Goal: Task Accomplishment & Management: Manage account settings

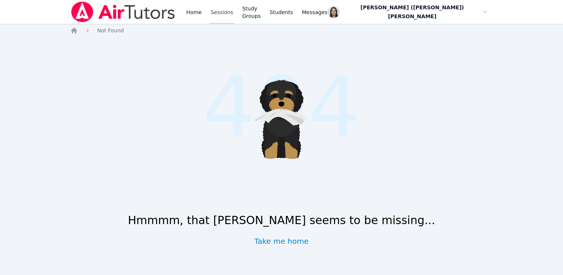
click at [231, 9] on link "Sessions" at bounding box center [222, 12] width 26 height 24
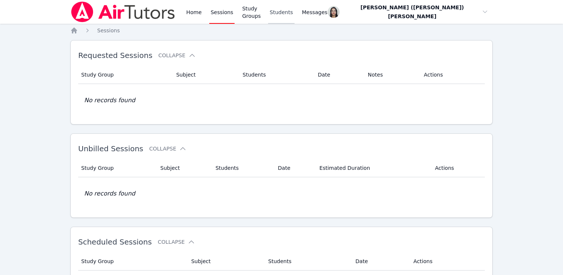
click at [287, 17] on link "Students" at bounding box center [281, 12] width 26 height 24
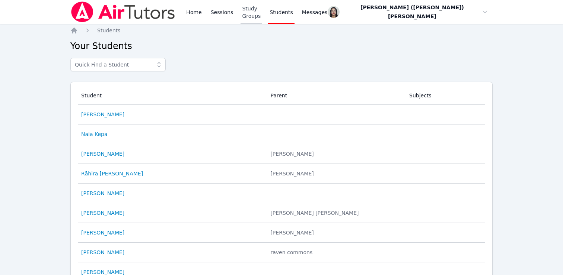
click at [262, 16] on link "Study Groups" at bounding box center [251, 12] width 22 height 24
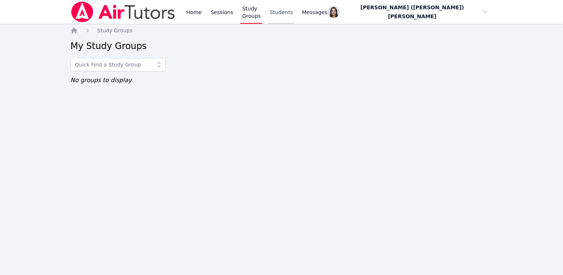
click at [294, 14] on link "Students" at bounding box center [281, 12] width 26 height 24
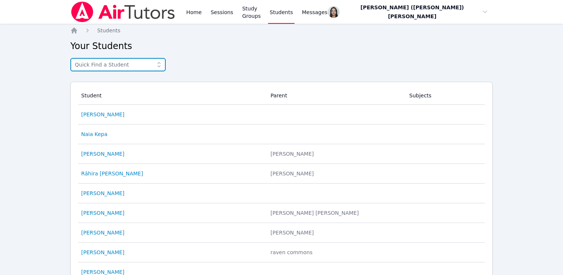
click at [107, 63] on input "text" at bounding box center [117, 64] width 95 height 13
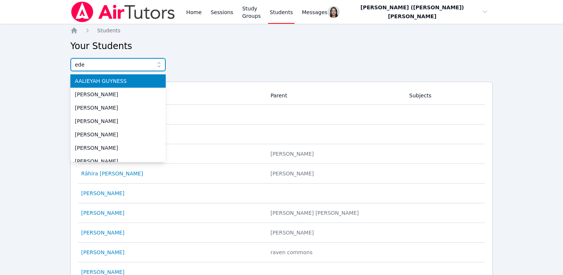
type input "eden"
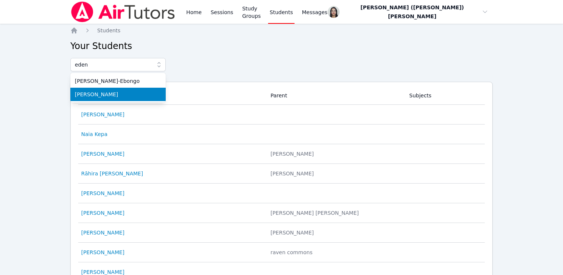
click at [105, 92] on span "Eden Rothenberg" at bounding box center [118, 94] width 86 height 7
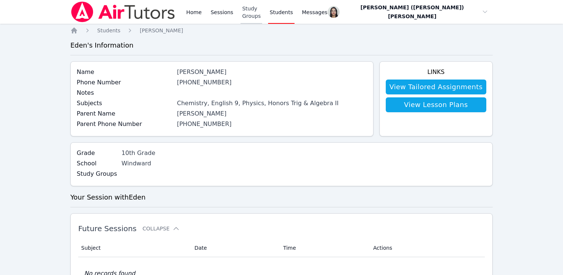
click at [257, 18] on link "Study Groups" at bounding box center [251, 12] width 22 height 24
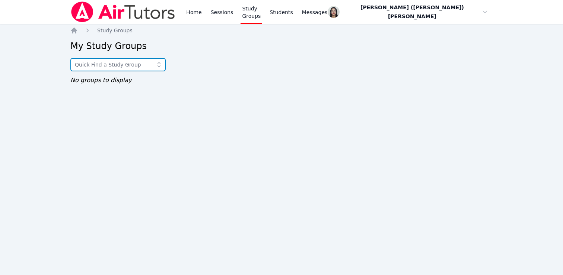
click at [133, 71] on input "text" at bounding box center [117, 64] width 95 height 13
type input "eden"
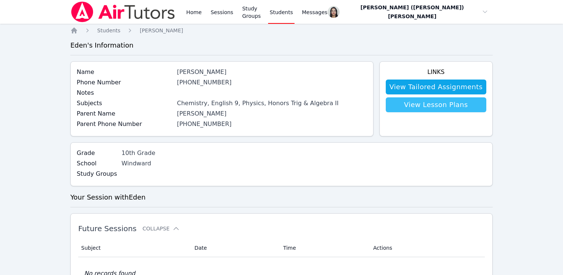
click at [447, 106] on link "View Lesson Plans" at bounding box center [436, 105] width 100 height 15
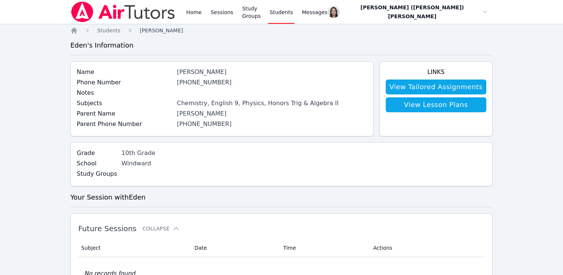
click at [160, 31] on span "Eden Rothenberg" at bounding box center [161, 31] width 43 height 6
click at [194, 8] on link "Home" at bounding box center [194, 12] width 18 height 24
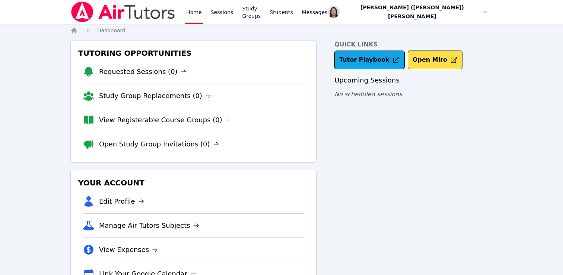
scroll to position [32, 0]
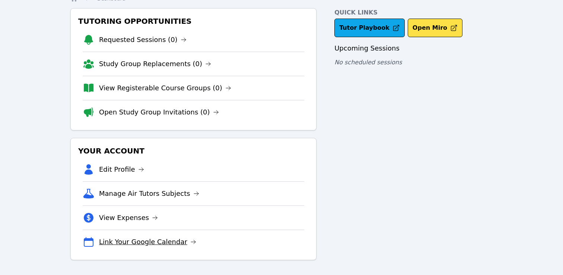
click at [124, 244] on link "Link Your Google Calendar" at bounding box center [147, 242] width 97 height 10
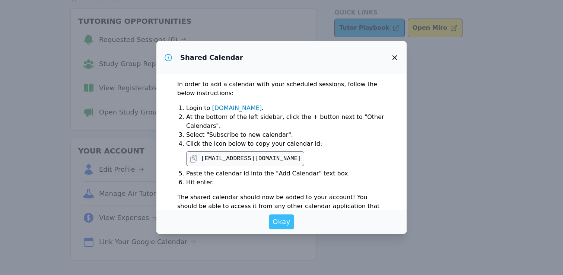
click at [283, 217] on span "Okay" at bounding box center [281, 222] width 18 height 10
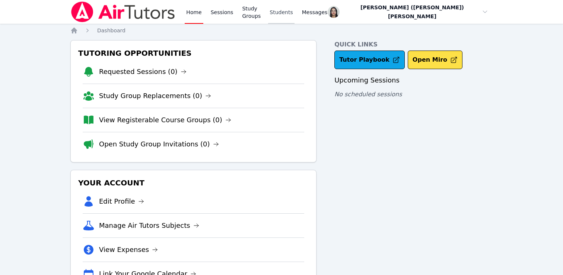
click at [294, 12] on link "Students" at bounding box center [281, 12] width 26 height 24
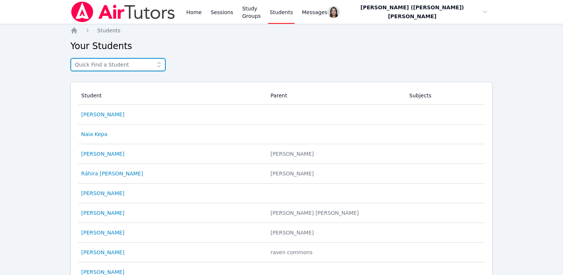
click at [123, 67] on input "text" at bounding box center [117, 64] width 95 height 13
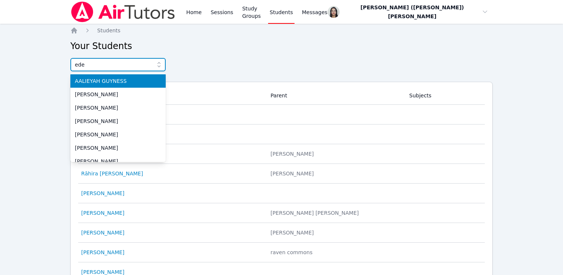
type input "eden"
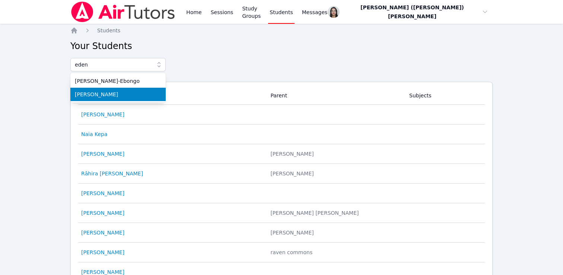
click at [111, 95] on span "Eden Rothenberg" at bounding box center [118, 94] width 86 height 7
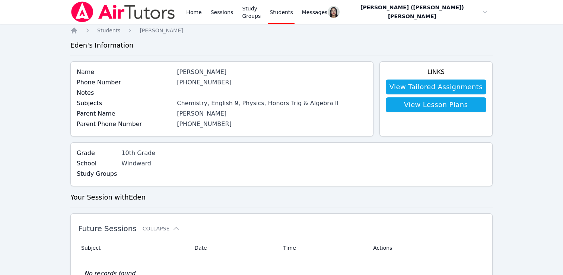
click at [255, 74] on div "Eden Rothenberg" at bounding box center [272, 72] width 190 height 9
click at [188, 68] on div "Eden Rothenberg" at bounding box center [272, 72] width 190 height 9
click at [188, 82] on link "(406) 420-8247" at bounding box center [204, 82] width 55 height 7
click at [195, 122] on link "(415) 636-6247" at bounding box center [204, 124] width 55 height 7
click at [168, 31] on span "Eden Rothenberg" at bounding box center [161, 31] width 43 height 6
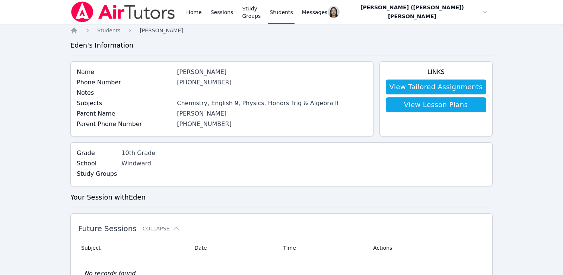
click at [168, 31] on span "Eden Rothenberg" at bounding box center [161, 31] width 43 height 6
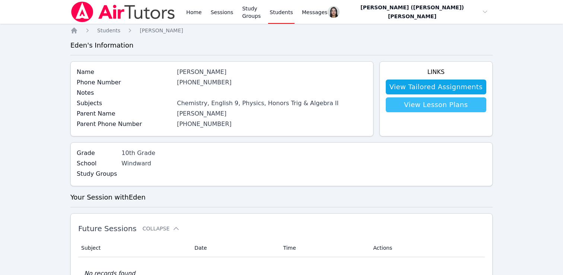
click at [472, 106] on link "View Lesson Plans" at bounding box center [436, 105] width 100 height 15
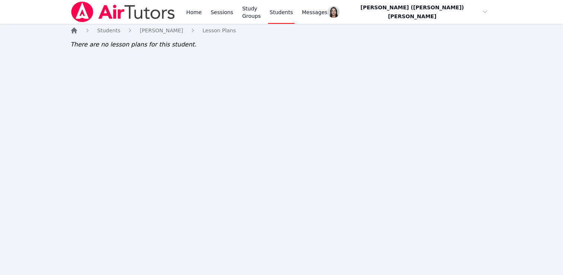
click at [75, 33] on icon "Breadcrumb" at bounding box center [74, 31] width 6 height 6
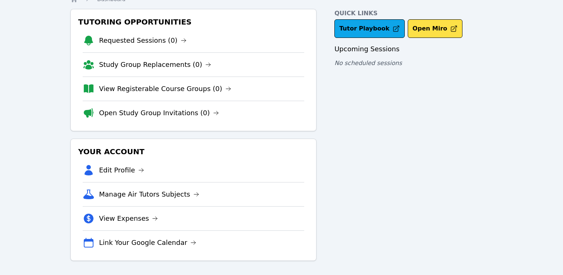
scroll to position [32, 0]
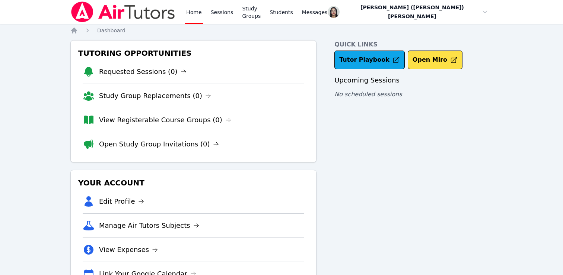
scroll to position [32, 0]
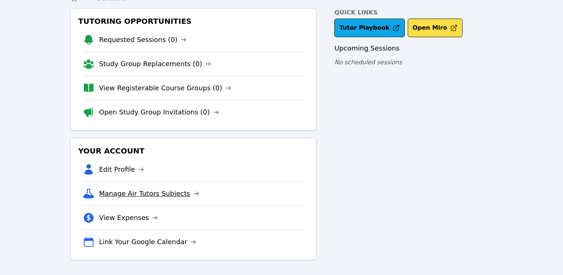
click at [144, 198] on link "Manage Air Tutors Subjects" at bounding box center [149, 194] width 100 height 10
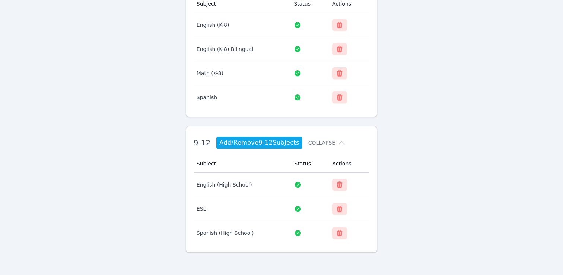
scroll to position [93, 0]
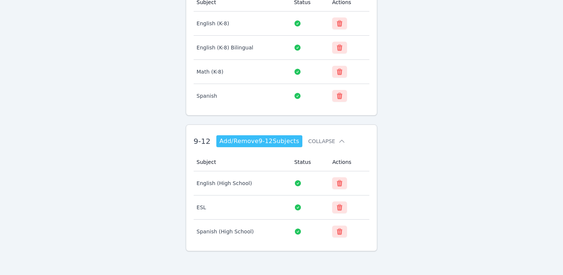
click at [283, 141] on link "Add/Remove 9-12 Subjects" at bounding box center [259, 141] width 86 height 12
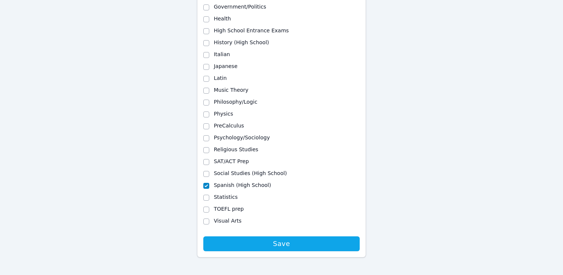
scroll to position [418, 0]
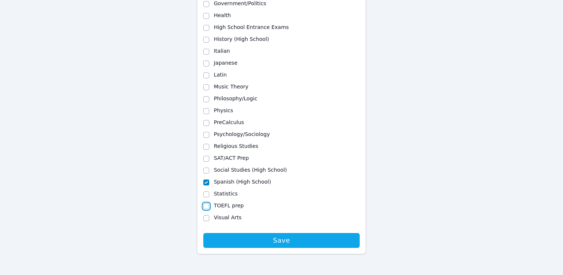
click at [208, 207] on input "TOEFL prep" at bounding box center [206, 207] width 6 height 6
checkbox input "true"
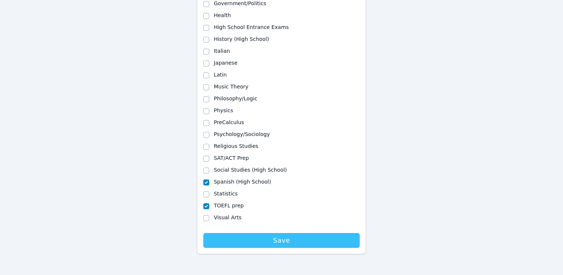
click at [237, 237] on span "Save" at bounding box center [281, 241] width 149 height 10
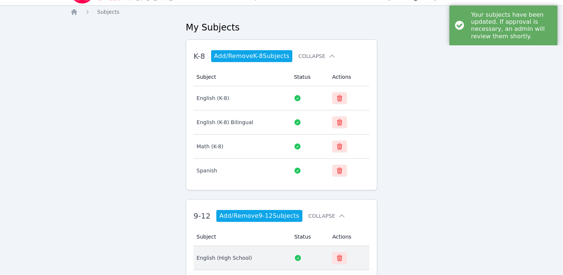
scroll to position [18, 0]
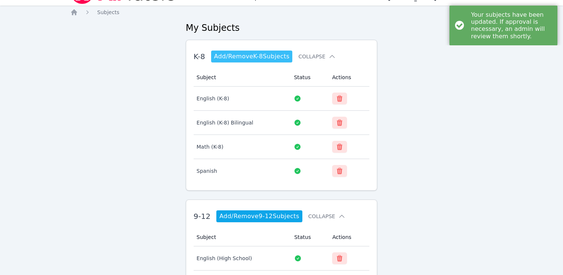
click at [241, 54] on link "Add/Remove K-8 Subjects" at bounding box center [252, 57] width 82 height 12
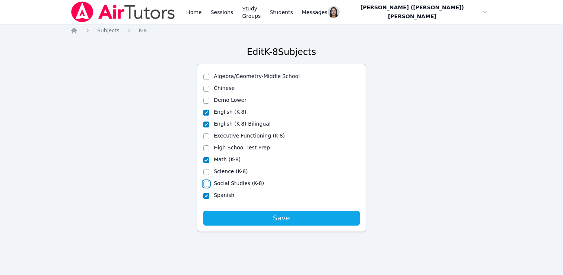
click at [208, 184] on input "Social Studies (K-8)" at bounding box center [206, 184] width 6 height 6
checkbox input "true"
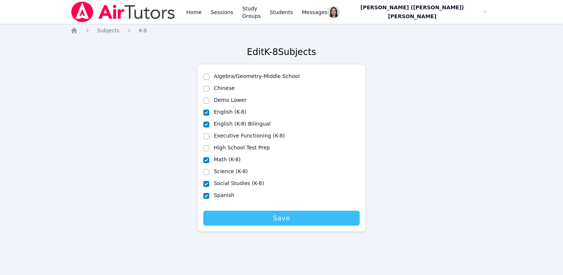
click at [236, 213] on span "Save" at bounding box center [281, 218] width 149 height 10
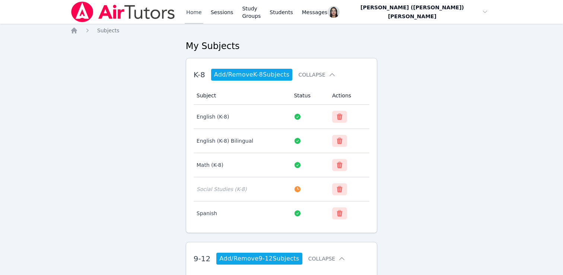
click at [196, 13] on link "Home" at bounding box center [194, 12] width 18 height 24
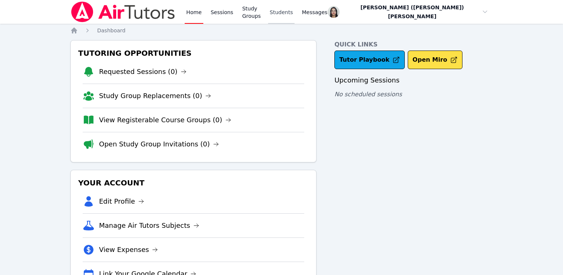
click at [290, 14] on link "Students" at bounding box center [281, 12] width 26 height 24
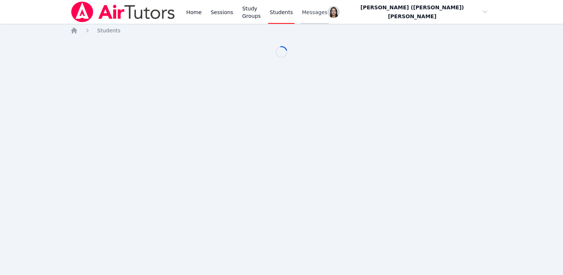
click at [328, 14] on span "Messages" at bounding box center [315, 12] width 26 height 7
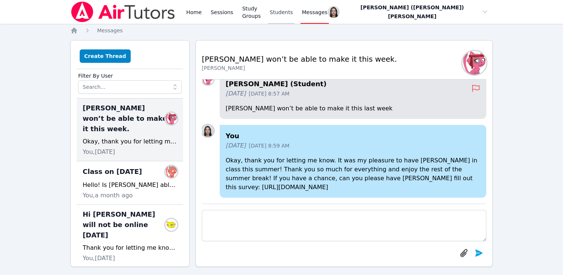
click at [294, 16] on link "Students" at bounding box center [281, 12] width 26 height 24
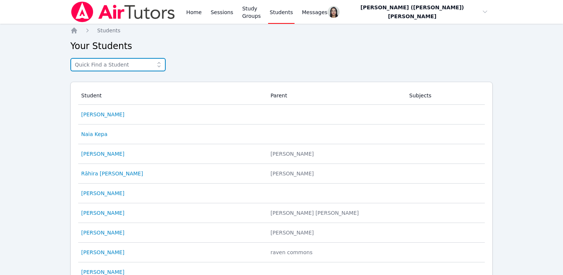
click at [121, 63] on input "text" at bounding box center [117, 64] width 95 height 13
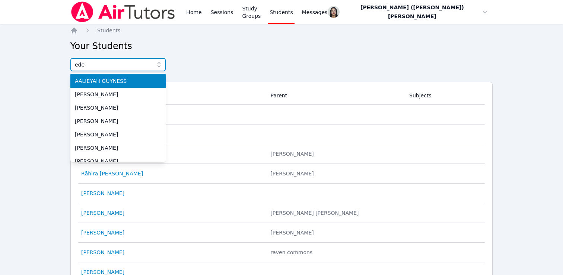
type input "eden"
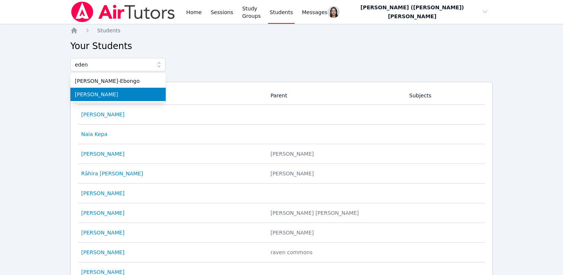
click at [104, 91] on span "Eden Rothenberg" at bounding box center [118, 94] width 86 height 7
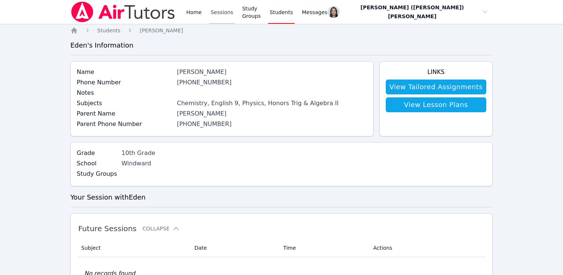
click at [218, 10] on link "Sessions" at bounding box center [222, 12] width 26 height 24
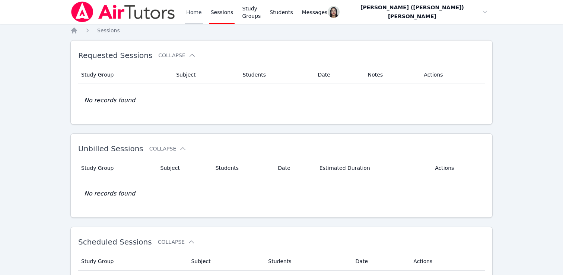
click at [191, 20] on link "Home" at bounding box center [194, 12] width 18 height 24
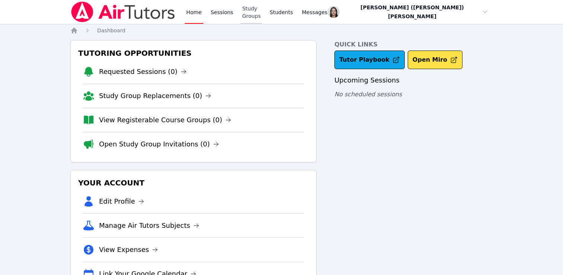
click at [254, 13] on link "Study Groups" at bounding box center [251, 12] width 22 height 24
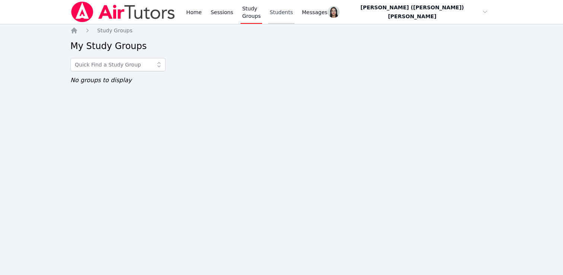
click at [294, 11] on link "Students" at bounding box center [281, 12] width 26 height 24
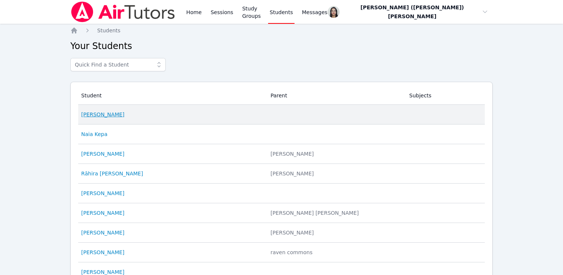
click at [100, 114] on link "Garrett Schott" at bounding box center [102, 114] width 43 height 7
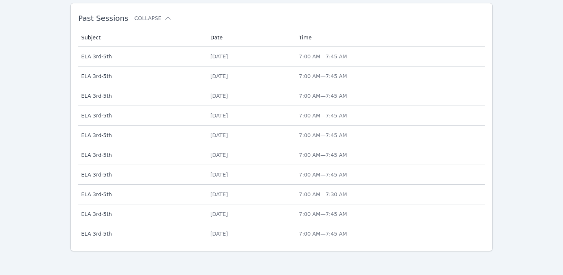
scroll to position [303, 0]
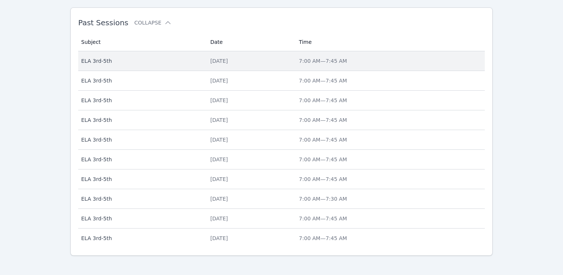
click at [206, 70] on td "Date Thu Jul 31" at bounding box center [250, 61] width 89 height 20
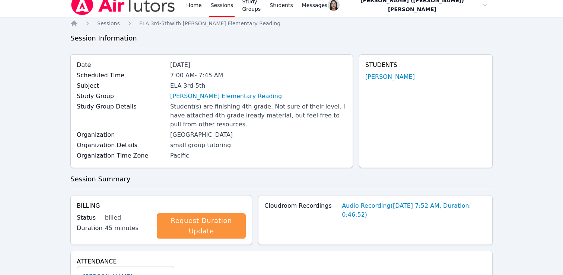
scroll to position [8, 0]
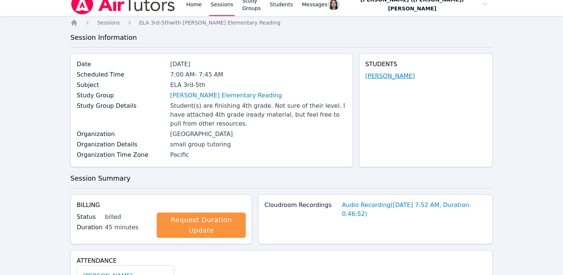
click at [389, 76] on link "Garrett Schott" at bounding box center [389, 76] width 49 height 9
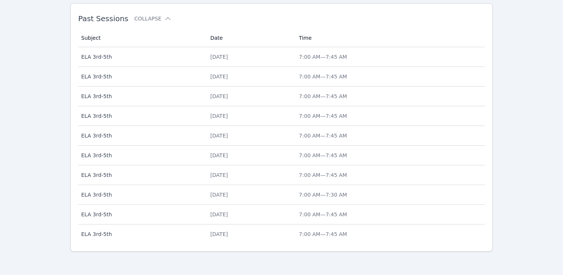
scroll to position [307, 0]
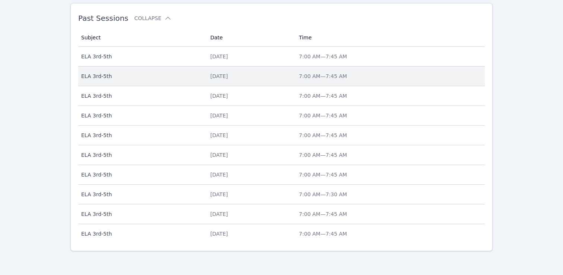
click at [359, 72] on td "Time 7:00 AM — 7:45 AM" at bounding box center [389, 77] width 190 height 20
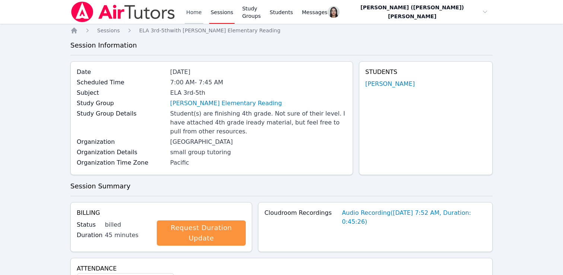
click at [185, 12] on link "Home" at bounding box center [194, 12] width 18 height 24
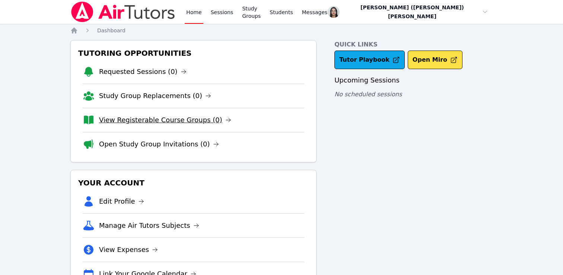
click at [141, 119] on link "View Registerable Course Groups (0)" at bounding box center [165, 120] width 132 height 10
click at [128, 146] on link "Open Study Group Invitations (0)" at bounding box center [159, 144] width 120 height 10
click at [123, 98] on link "Study Group Replacements (0)" at bounding box center [155, 96] width 112 height 10
click at [109, 67] on link "Requested Sessions (0)" at bounding box center [142, 72] width 87 height 10
click at [215, 9] on link "Sessions" at bounding box center [222, 12] width 26 height 24
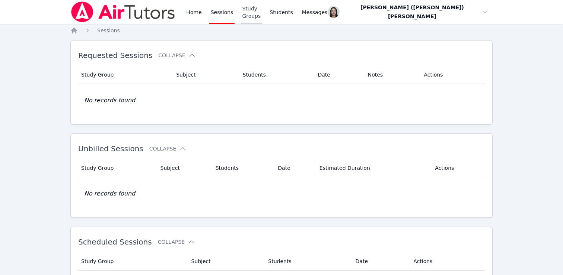
click at [262, 12] on link "Study Groups" at bounding box center [251, 12] width 22 height 24
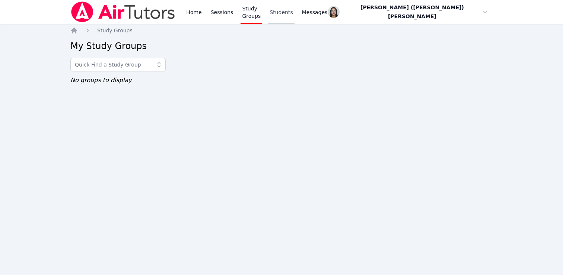
click at [294, 7] on link "Students" at bounding box center [281, 12] width 26 height 24
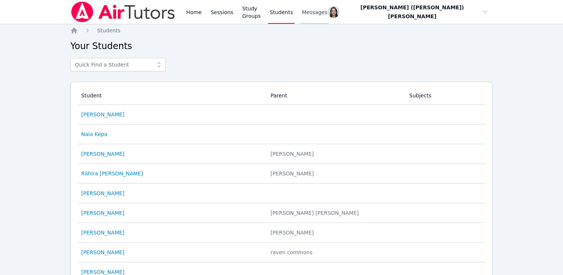
click at [322, 12] on span "Messages" at bounding box center [315, 12] width 26 height 7
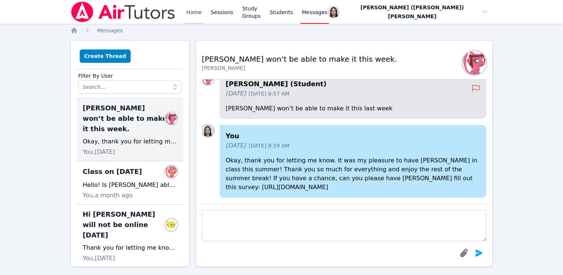
click at [189, 14] on link "Home" at bounding box center [194, 12] width 18 height 24
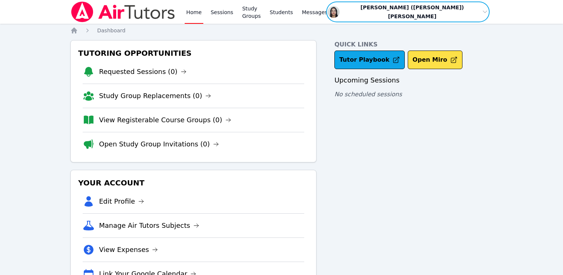
click at [439, 12] on span "button" at bounding box center [407, 12] width 165 height 22
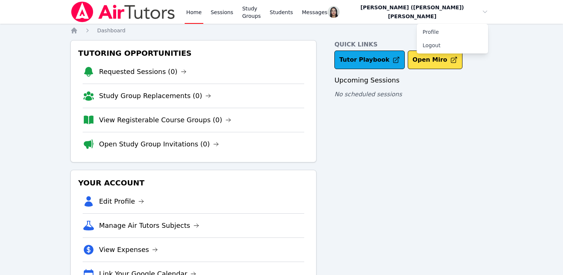
click at [438, 24] on div "Profile Logout" at bounding box center [451, 39] width 71 height 30
click at [438, 28] on link "Profile" at bounding box center [451, 31] width 71 height 13
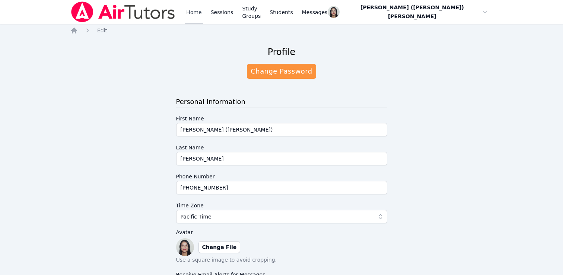
click at [193, 15] on link "Home" at bounding box center [194, 12] width 18 height 24
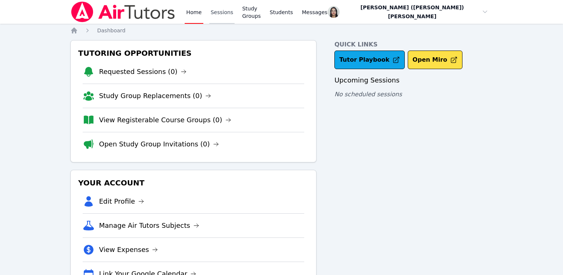
click at [211, 12] on link "Sessions" at bounding box center [222, 12] width 26 height 24
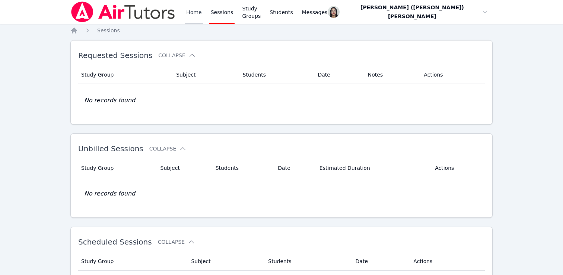
click at [188, 14] on link "Home" at bounding box center [194, 12] width 18 height 24
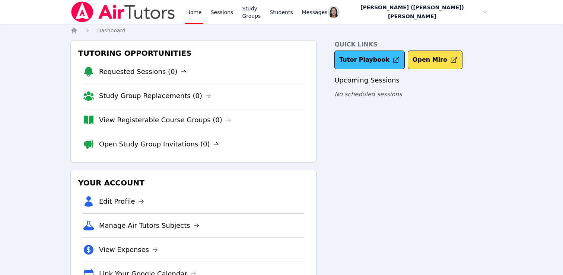
click at [357, 62] on link "Tutor Playbook" at bounding box center [369, 60] width 70 height 19
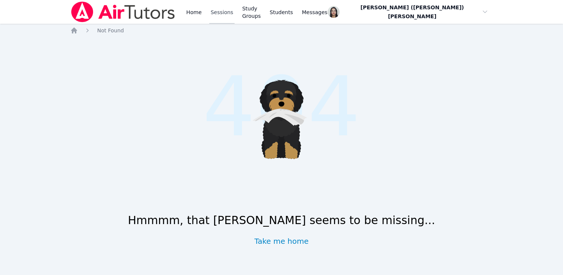
click at [223, 10] on link "Sessions" at bounding box center [222, 12] width 26 height 24
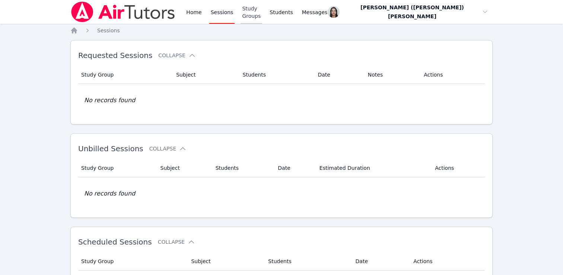
click at [262, 14] on link "Study Groups" at bounding box center [251, 12] width 22 height 24
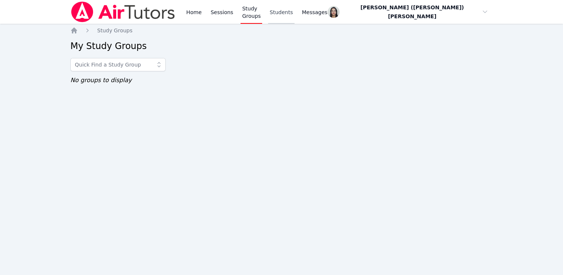
click at [294, 14] on link "Students" at bounding box center [281, 12] width 26 height 24
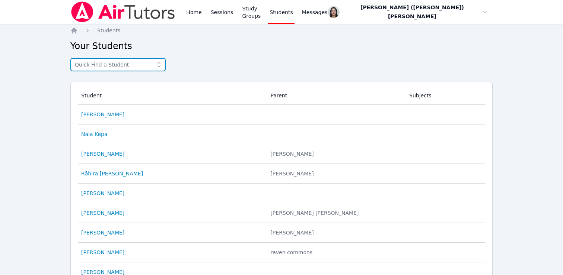
click at [100, 63] on input "text" at bounding box center [117, 64] width 95 height 13
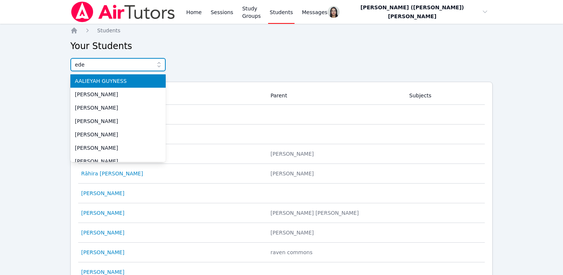
type input "eden"
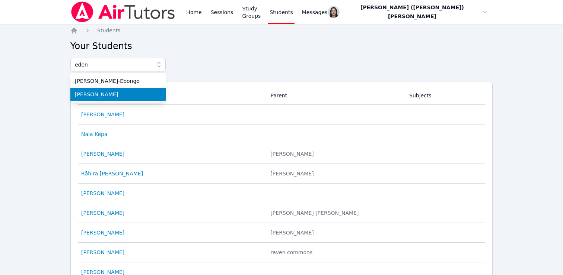
click at [109, 93] on span "Eden Rothenberg" at bounding box center [118, 94] width 86 height 7
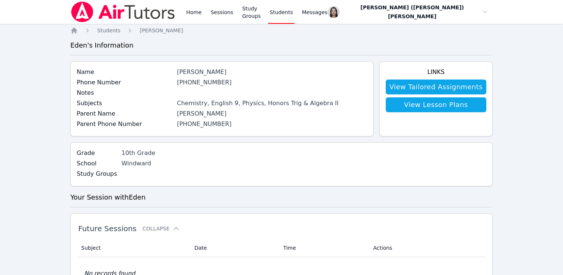
click at [205, 74] on div "Eden Rothenberg" at bounding box center [272, 72] width 190 height 9
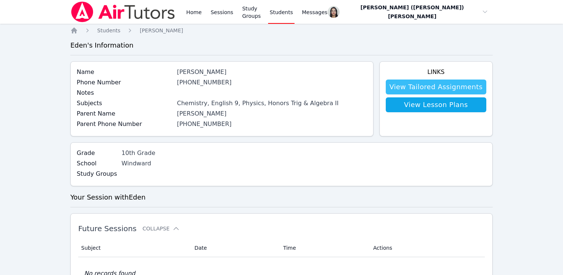
click at [420, 83] on link "View Tailored Assignments" at bounding box center [436, 87] width 100 height 15
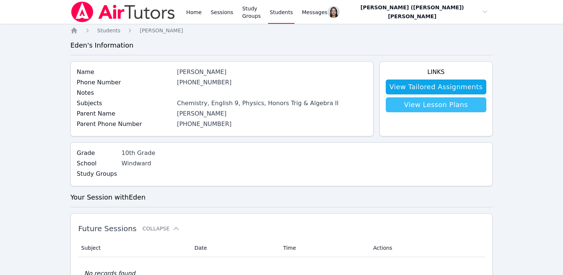
click at [463, 101] on link "View Lesson Plans" at bounding box center [436, 105] width 100 height 15
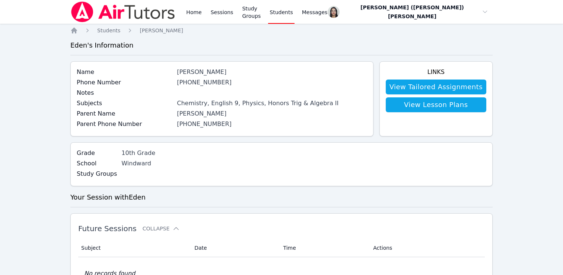
click at [441, 19] on span "button" at bounding box center [407, 12] width 165 height 22
click at [429, 29] on link "Profile" at bounding box center [451, 31] width 71 height 13
